Goal: Task Accomplishment & Management: Complete application form

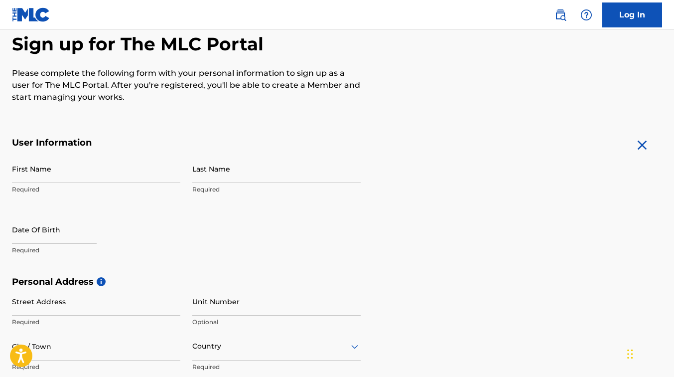
scroll to position [96, 0]
click at [21, 171] on input "First Name" at bounding box center [96, 169] width 168 height 28
type input "[PERSON_NAME]"
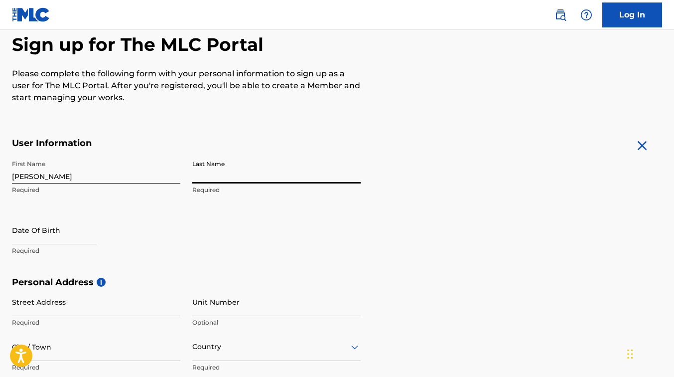
click at [213, 175] on input "Last Name" at bounding box center [276, 169] width 168 height 28
type input "Borgelin"
select select "7"
select select "2025"
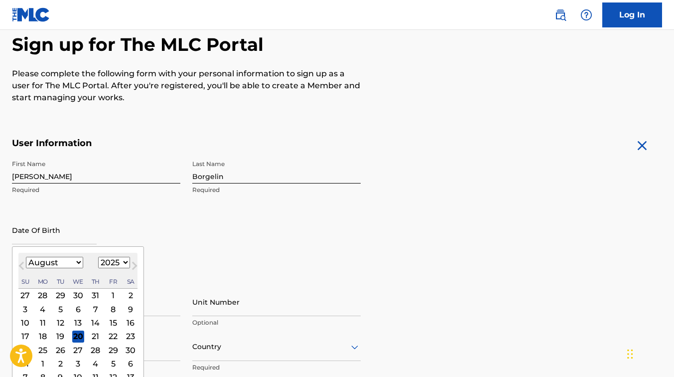
click at [27, 236] on input "text" at bounding box center [54, 230] width 85 height 28
click at [78, 261] on select "January February March April May June July August September October November De…" at bounding box center [54, 262] width 57 height 11
select select "4"
click at [26, 257] on select "January February March April May June July August September October November De…" at bounding box center [54, 262] width 57 height 11
click at [125, 261] on select "1899 1900 1901 1902 1903 1904 1905 1906 1907 1908 1909 1910 1911 1912 1913 1914…" at bounding box center [114, 262] width 32 height 11
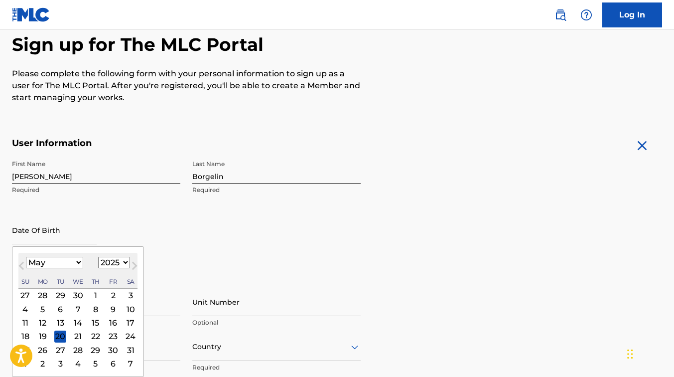
select select "1979"
click at [98, 257] on select "1899 1900 1901 1902 1903 1904 1905 1906 1907 1908 1909 1910 1911 1912 1913 1914…" at bounding box center [114, 262] width 32 height 11
click at [115, 308] on div "11" at bounding box center [113, 309] width 12 height 12
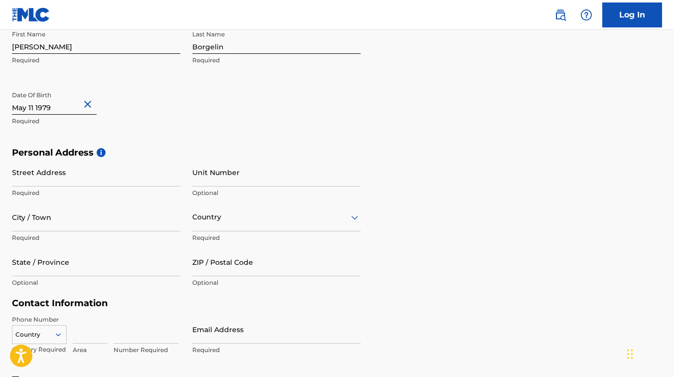
scroll to position [227, 0]
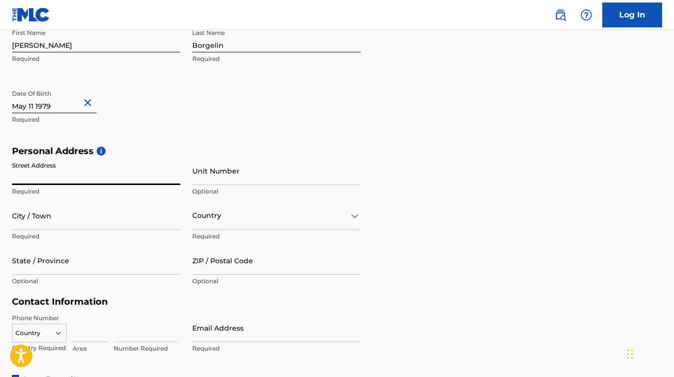
click at [59, 169] on input "Street Address" at bounding box center [96, 170] width 168 height 28
type input "[STREET_ADDRESS]"
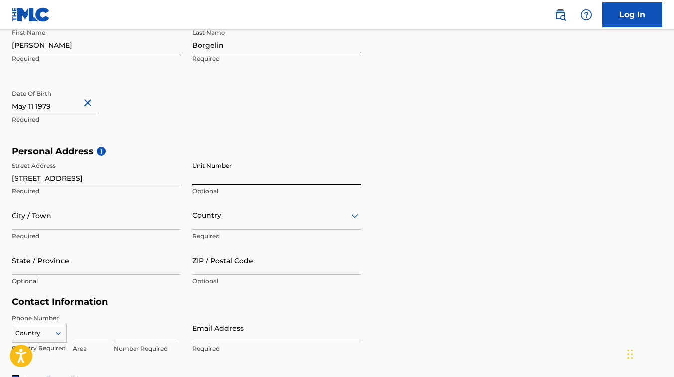
click at [222, 176] on input "Unit Number" at bounding box center [276, 170] width 168 height 28
type input "506"
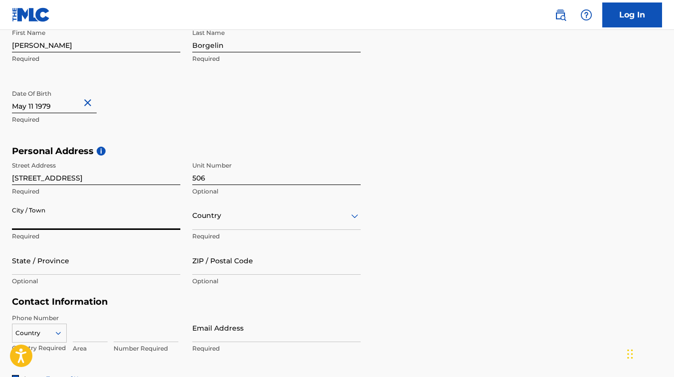
click at [71, 215] on input "City / Town" at bounding box center [96, 215] width 168 height 28
type input "[GEOGRAPHIC_DATA]"
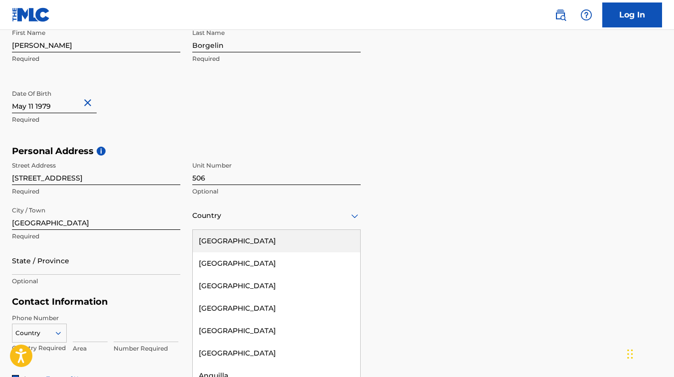
scroll to position [230, 0]
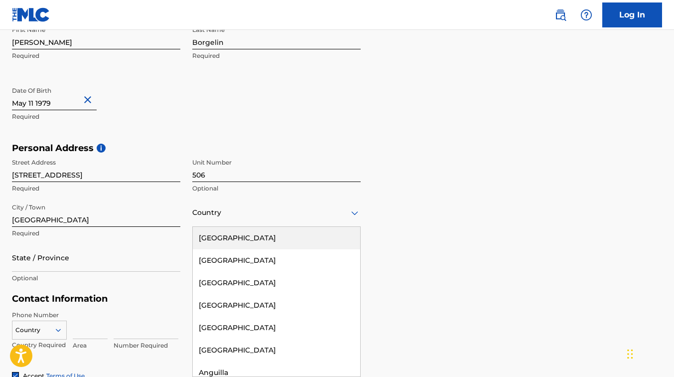
click at [205, 219] on div "Country" at bounding box center [276, 212] width 168 height 28
type input "ca"
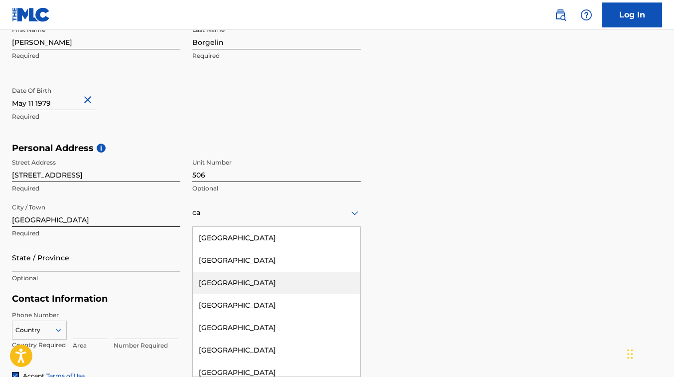
click at [231, 281] on div "[GEOGRAPHIC_DATA]" at bounding box center [276, 282] width 167 height 22
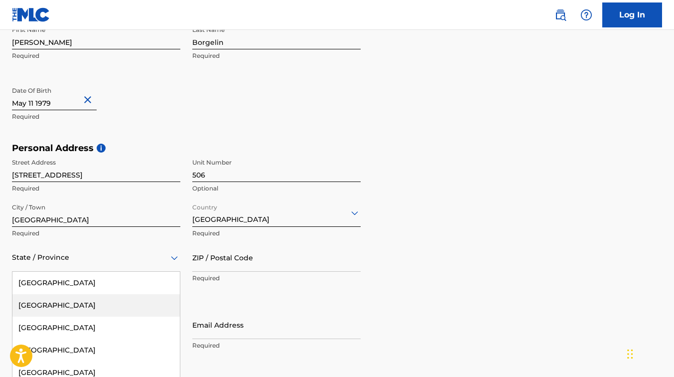
scroll to position [275, 0]
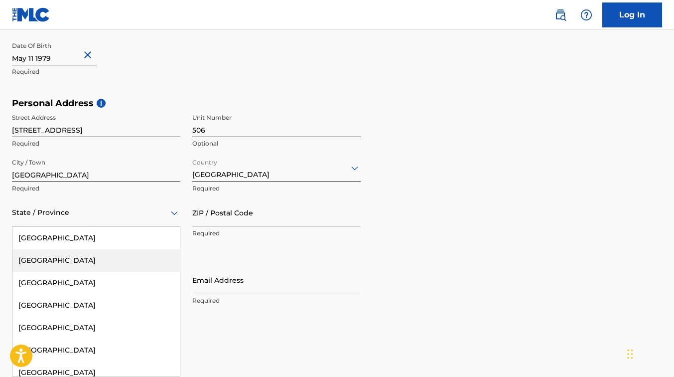
click at [94, 227] on div "13 results available. Use Up and Down to choose options, press Enter to select …" at bounding box center [96, 212] width 168 height 28
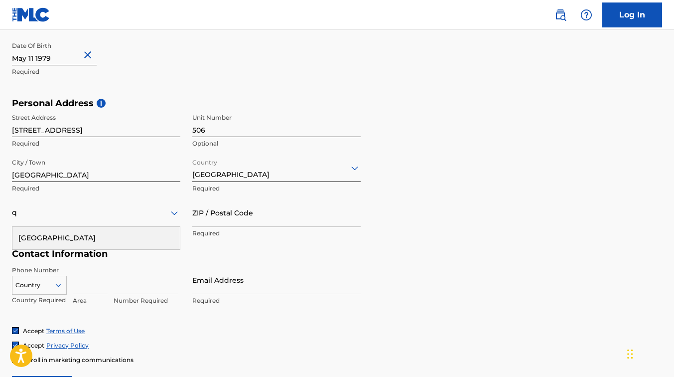
type input "q"
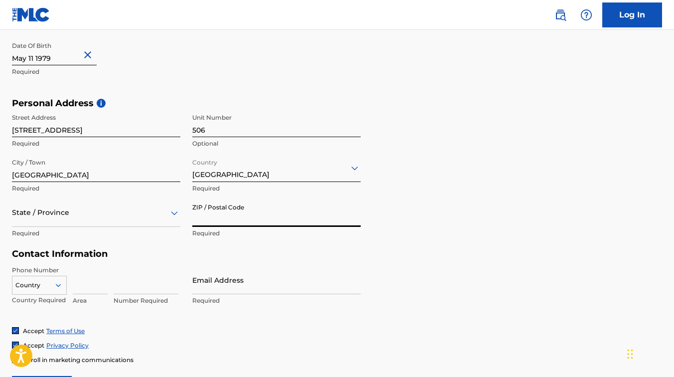
click at [223, 212] on input "ZIP / Postal Code" at bounding box center [276, 212] width 168 height 28
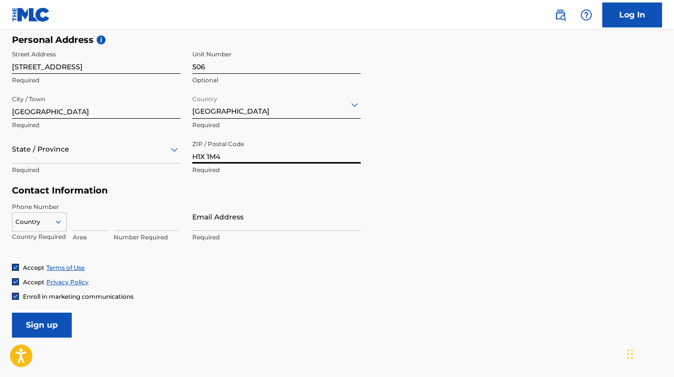
scroll to position [339, 0]
type input "H1X 1M4"
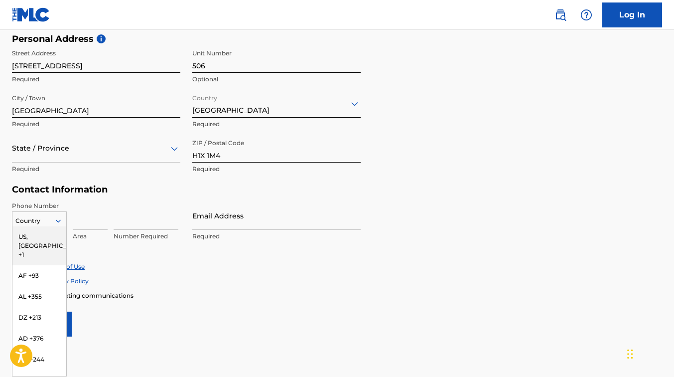
click at [62, 219] on icon at bounding box center [58, 220] width 9 height 9
click at [41, 234] on div "US, [GEOGRAPHIC_DATA] +1" at bounding box center [39, 245] width 54 height 39
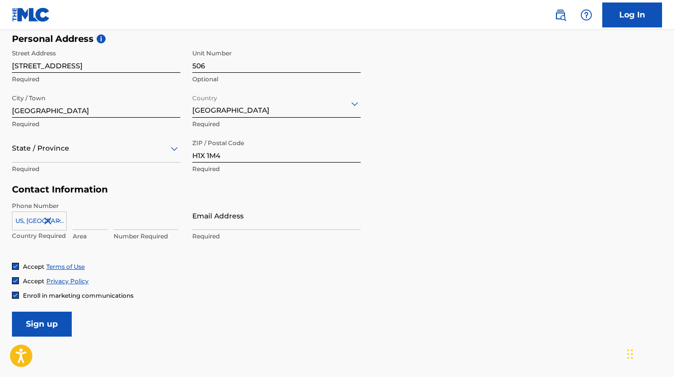
click at [76, 221] on input at bounding box center [90, 215] width 35 height 28
type input "514"
click at [137, 222] on input at bounding box center [146, 215] width 65 height 28
type input "8155061"
click at [208, 220] on input "Email Address" at bounding box center [276, 215] width 168 height 28
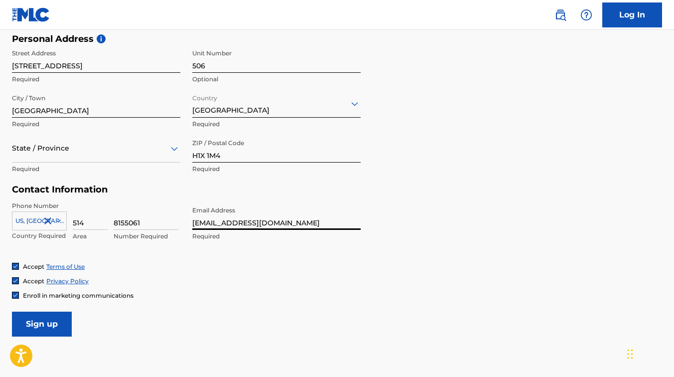
drag, startPoint x: 208, startPoint y: 220, endPoint x: 193, endPoint y: 265, distance: 47.6
click at [193, 265] on form "User Information First Name [PERSON_NAME] Required Last Name [PERSON_NAME] Requ…" at bounding box center [337, 115] width 650 height 442
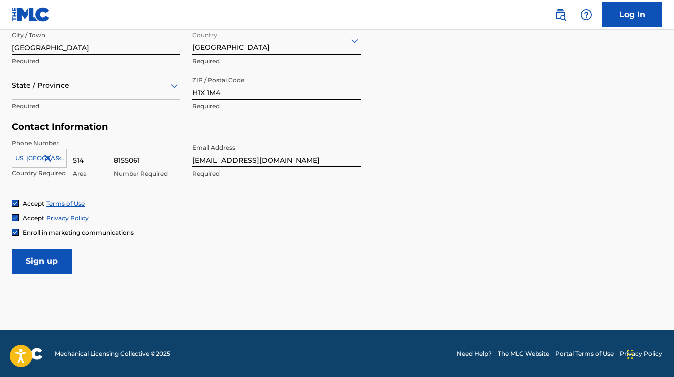
scroll to position [402, 0]
type input "[EMAIL_ADDRESS][DOMAIN_NAME]"
click at [45, 259] on input "Sign up" at bounding box center [42, 261] width 60 height 25
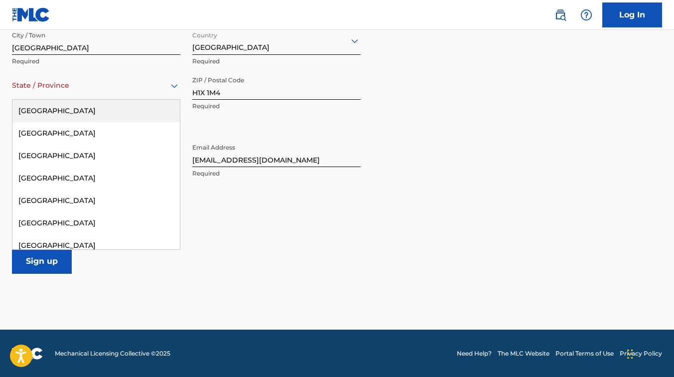
click at [98, 89] on div at bounding box center [96, 85] width 168 height 12
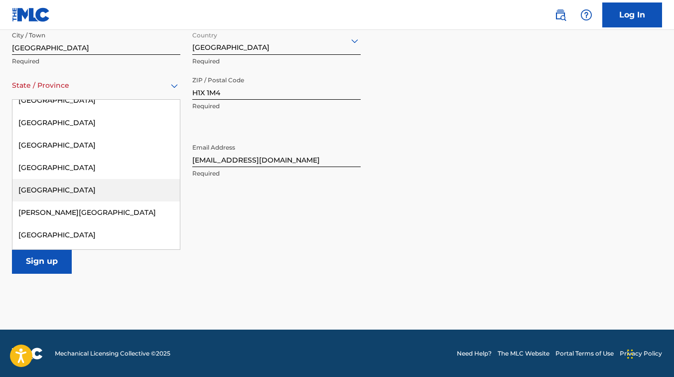
scroll to position [133, 0]
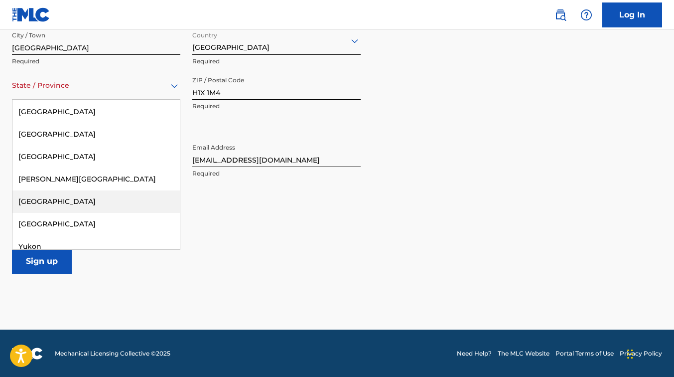
click at [45, 197] on div "[GEOGRAPHIC_DATA]" at bounding box center [95, 201] width 167 height 22
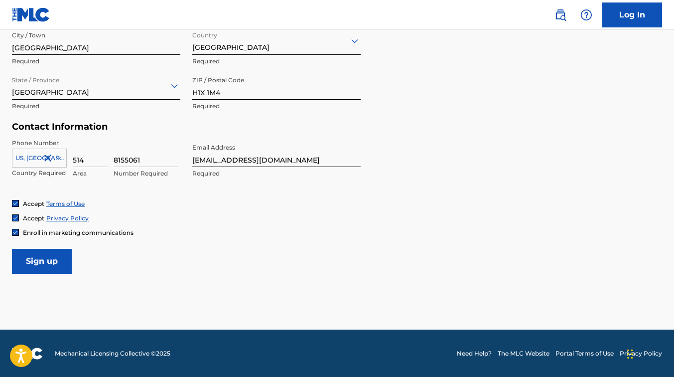
click at [42, 258] on input "Sign up" at bounding box center [42, 261] width 60 height 25
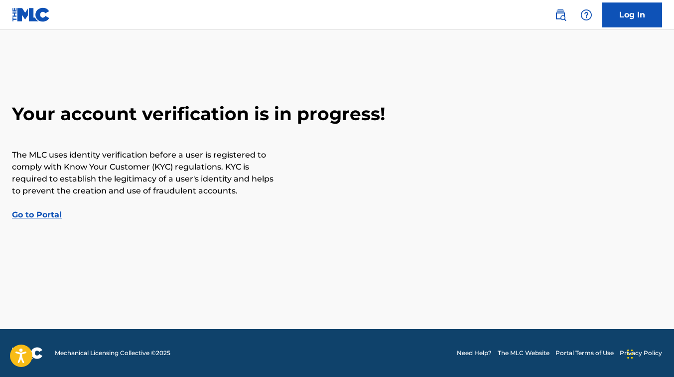
click at [42, 258] on main "Your account verification is in progress! The MLC uses identity verification be…" at bounding box center [337, 179] width 674 height 299
click at [39, 210] on link "Go to Portal" at bounding box center [37, 214] width 50 height 9
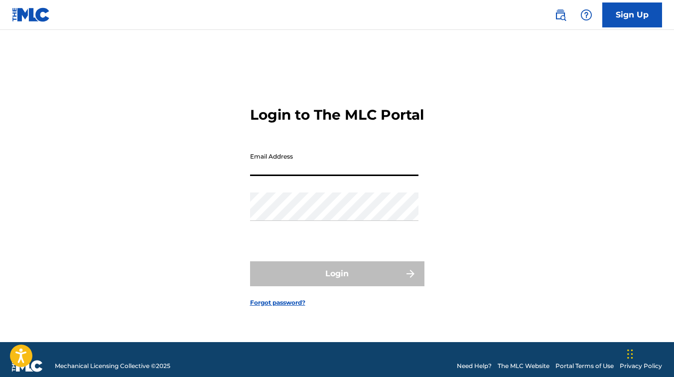
click at [279, 172] on input "Email Address" at bounding box center [334, 161] width 168 height 28
